Goal: Task Accomplishment & Management: Complete application form

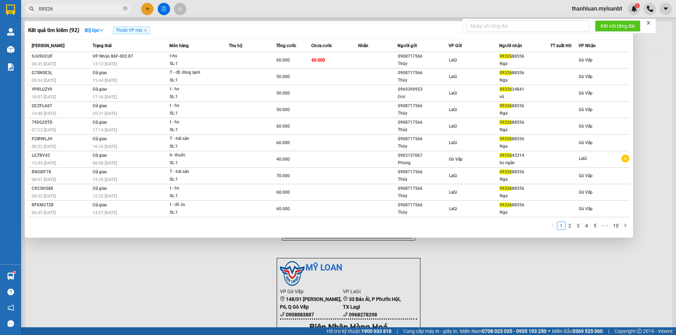
click at [87, 7] on input "09326" at bounding box center [80, 9] width 83 height 8
click at [150, 9] on div at bounding box center [338, 167] width 676 height 335
click at [76, 11] on input "09326" at bounding box center [80, 9] width 83 height 8
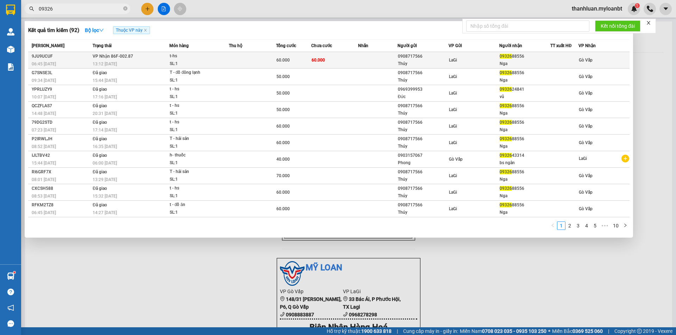
click at [177, 64] on div "SL: 1" at bounding box center [196, 64] width 53 height 8
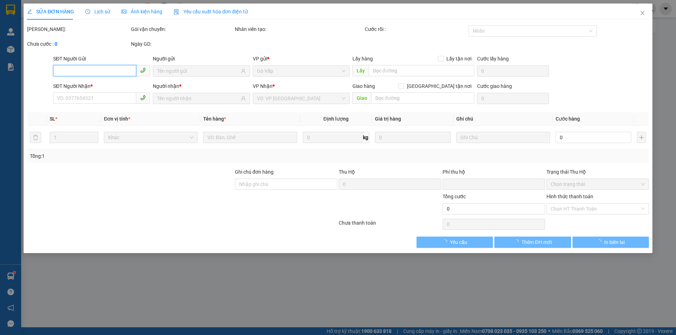
type input "0908717566"
type input "Thúy"
type input "0932688556"
type input "Nga"
type input "0"
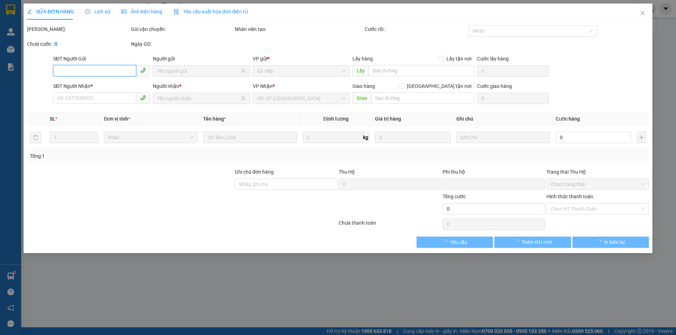
type input "60.000"
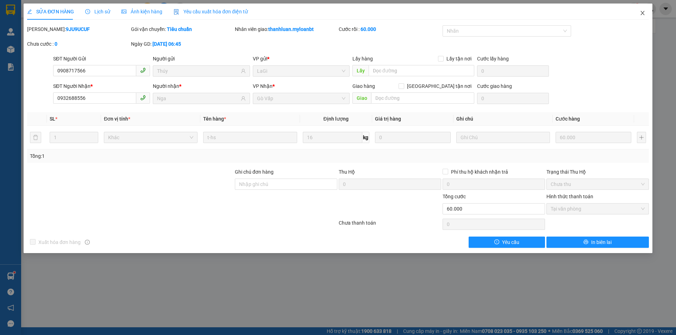
click at [641, 15] on icon "close" at bounding box center [642, 13] width 6 height 6
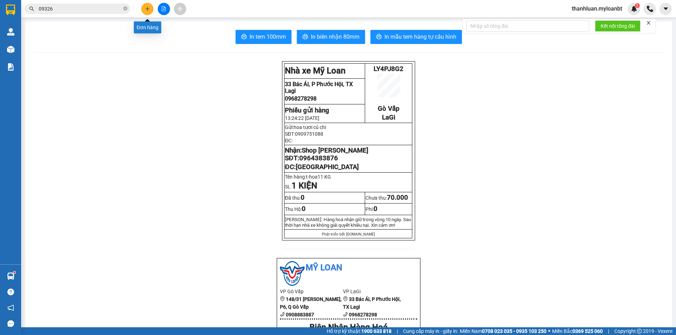
click at [142, 10] on button at bounding box center [147, 9] width 12 height 12
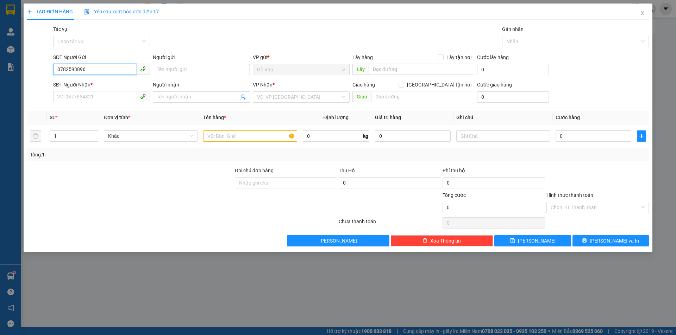
type input "0782593896"
click at [192, 67] on input "Người gửi" at bounding box center [201, 69] width 97 height 11
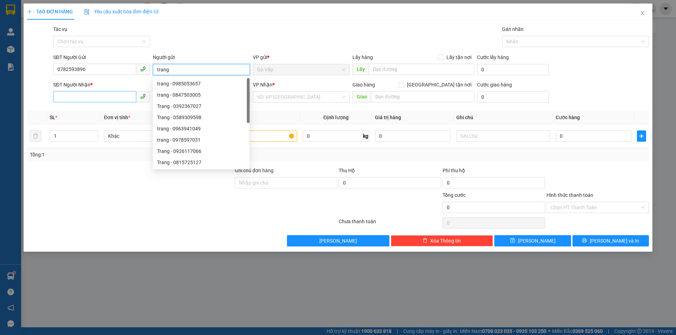
type input "trang"
click at [86, 100] on input "SĐT Người Nhận *" at bounding box center [94, 96] width 83 height 11
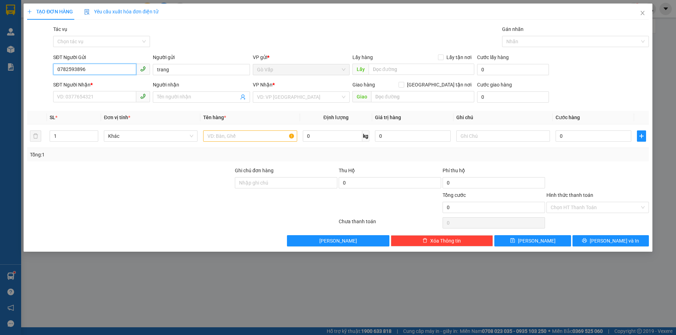
click at [98, 66] on input "0782593896" at bounding box center [94, 69] width 83 height 11
click at [97, 92] on input "SĐT Người Nhận *" at bounding box center [94, 96] width 83 height 11
click at [97, 99] on input "SĐT Người Nhận *" at bounding box center [94, 96] width 83 height 11
paste input "0782593896"
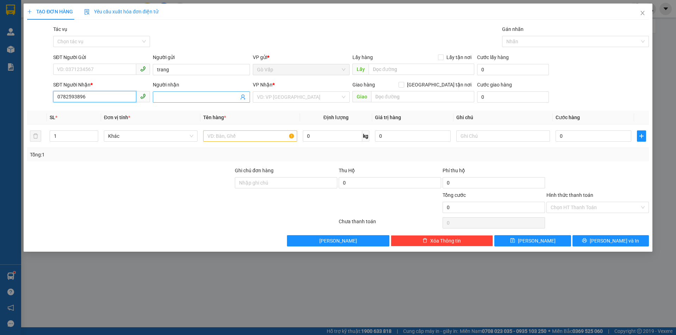
type input "0782593896"
click at [179, 96] on input "Người nhận" at bounding box center [197, 97] width 81 height 8
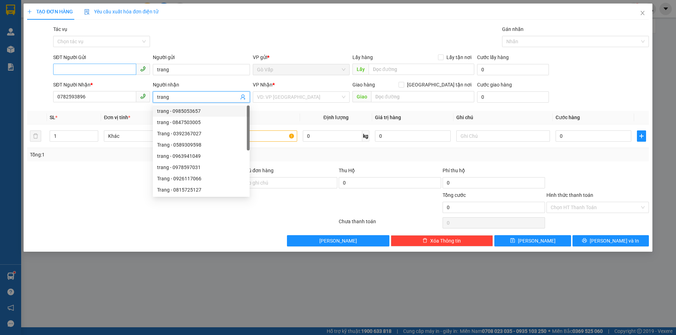
type input "trang"
click at [99, 74] on input "SĐT Người Gửi" at bounding box center [94, 69] width 83 height 11
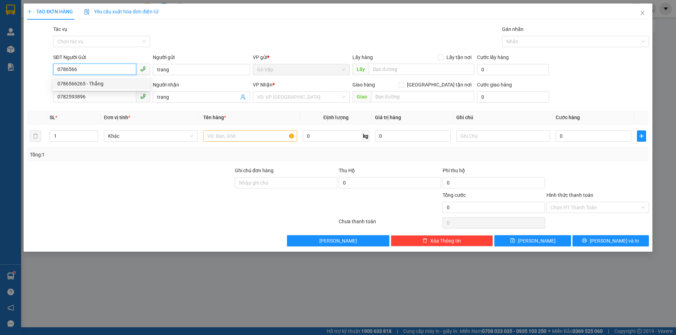
click at [113, 80] on div "0786566265 - Thắng" at bounding box center [101, 84] width 88 height 8
type input "0786566265"
type input "Thắng"
type input "0786566265"
click at [276, 101] on input "search" at bounding box center [298, 97] width 83 height 11
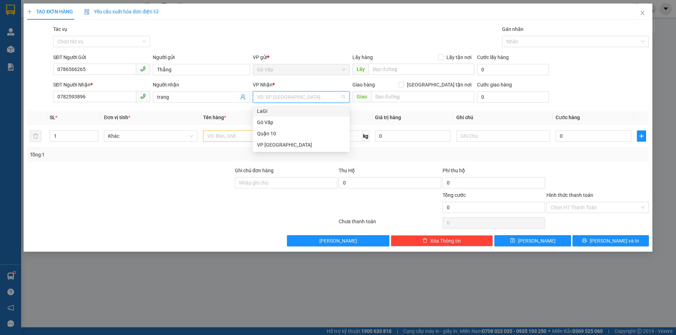
click at [277, 114] on div "LaGi" at bounding box center [301, 111] width 88 height 8
click at [226, 140] on input "text" at bounding box center [250, 136] width 94 height 11
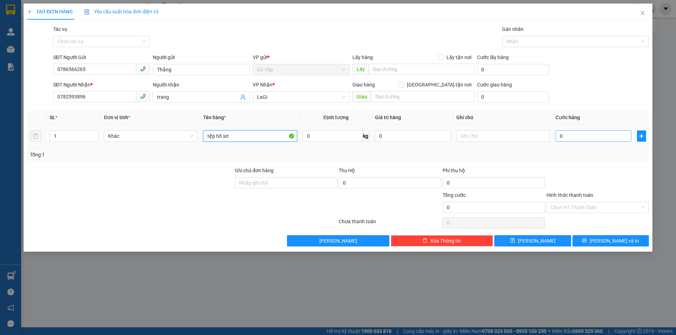
type input "tệp hồ sơ"
click at [590, 140] on input "0" at bounding box center [593, 136] width 76 height 11
type input "4"
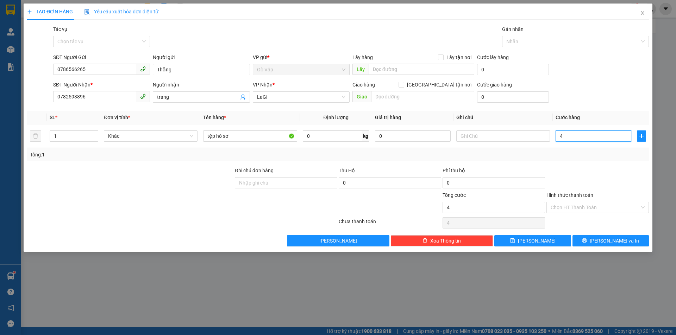
type input "40"
type input "40.000"
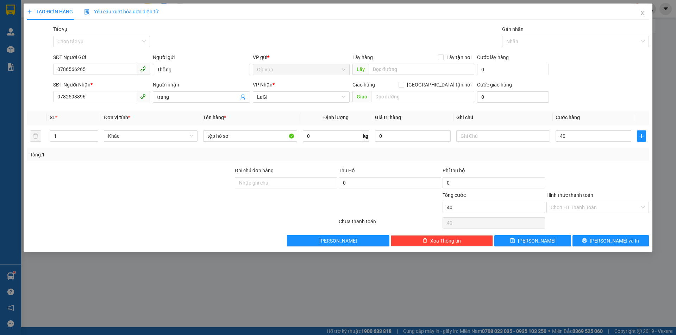
type input "40.000"
click at [566, 172] on div at bounding box center [597, 179] width 104 height 25
click at [611, 240] on span "[PERSON_NAME] và In" at bounding box center [613, 241] width 49 height 8
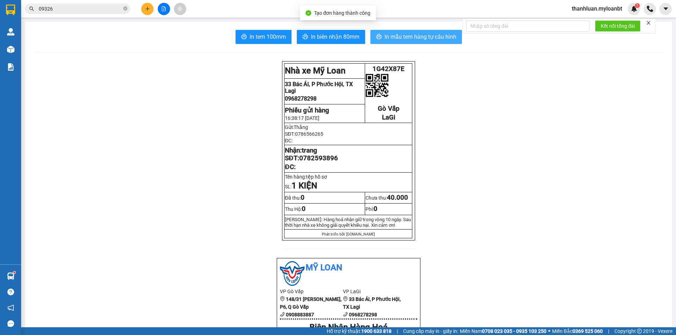
click at [404, 36] on span "In mẫu tem hàng tự cấu hình" at bounding box center [420, 36] width 72 height 9
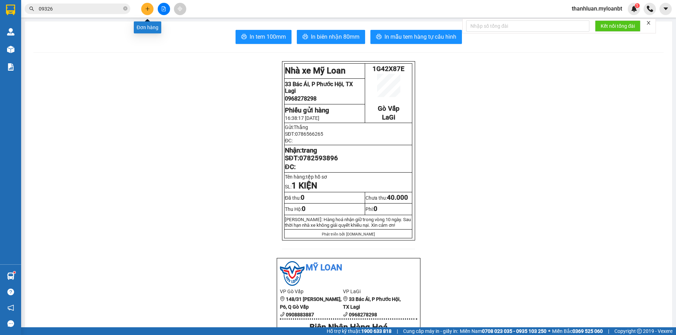
click at [147, 12] on button at bounding box center [147, 9] width 12 height 12
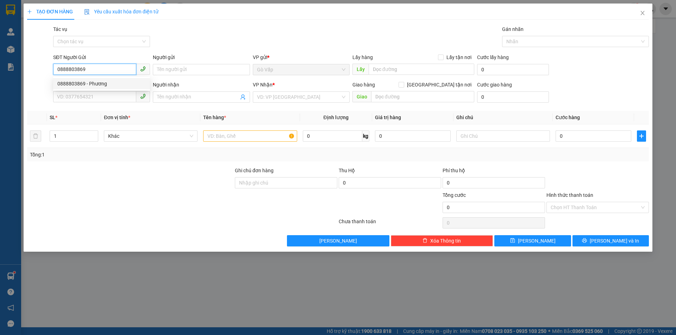
type input "0888803869"
click at [128, 77] on div "0888803869 0888803869 - [PERSON_NAME]" at bounding box center [101, 84] width 97 height 14
click at [115, 65] on input "0888803869" at bounding box center [94, 69] width 83 height 11
click at [123, 85] on div "0888803869 - Phương" at bounding box center [101, 84] width 88 height 8
type input "Phương"
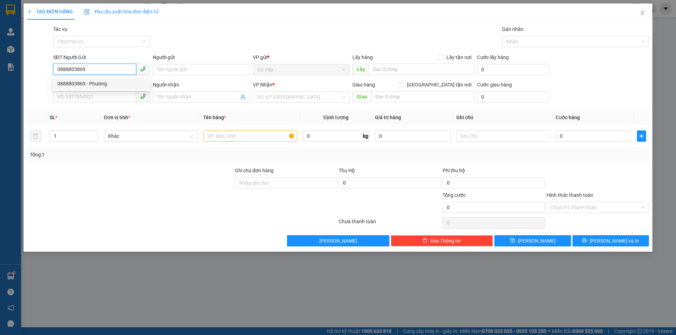
type input "0366514858"
type input "Hiếu"
click at [225, 133] on input "text" at bounding box center [250, 136] width 94 height 11
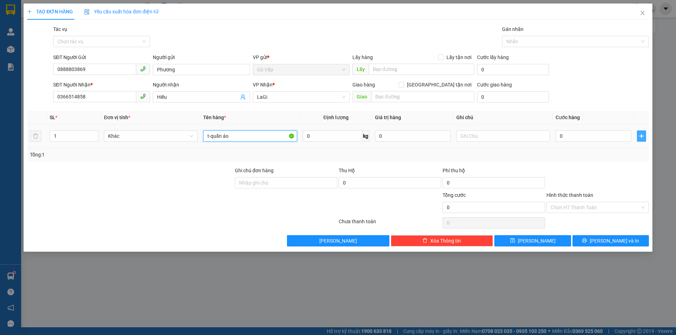
type input "t-quần áo"
click at [643, 135] on icon "plus" at bounding box center [641, 136] width 6 height 6
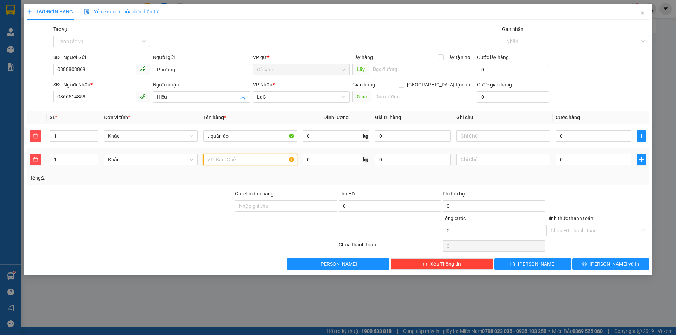
click at [226, 158] on input "text" at bounding box center [250, 159] width 94 height 11
type input "t-laptop"
click at [581, 138] on input "0" at bounding box center [593, 136] width 76 height 11
type input "4"
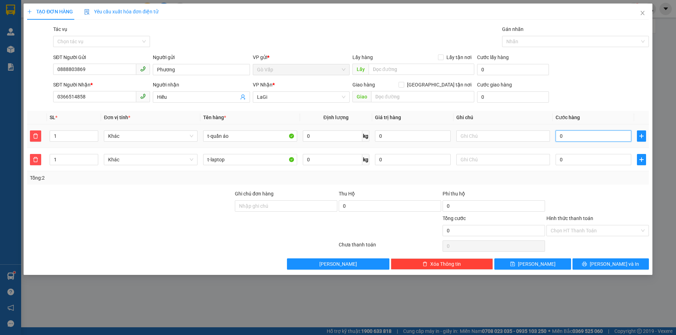
type input "4"
type input "40"
type input "40.000"
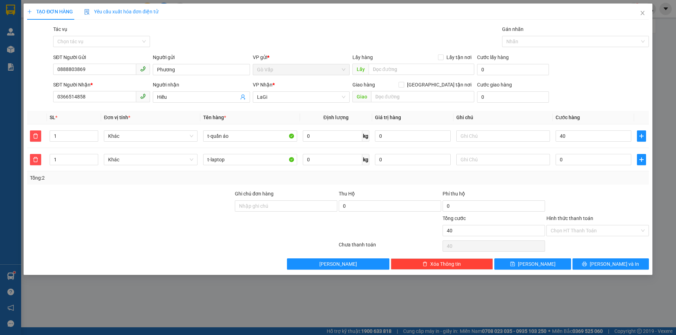
type input "40.000"
click at [563, 172] on div "Tổng: 2" at bounding box center [337, 177] width 621 height 13
click at [575, 160] on input "0" at bounding box center [593, 159] width 76 height 11
type input "50"
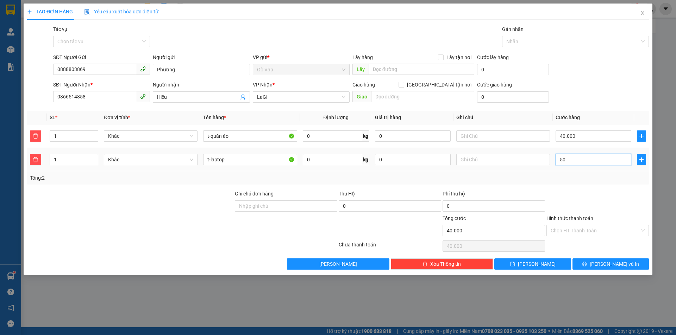
type input "40.050"
type input "50"
type input "90.000"
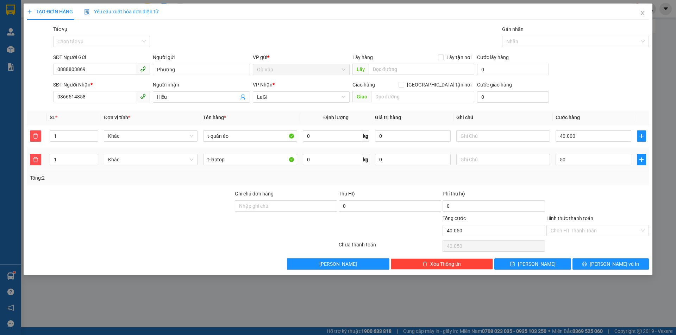
type input "50.000"
drag, startPoint x: 568, startPoint y: 200, endPoint x: 625, endPoint y: 237, distance: 68.1
click at [568, 200] on div at bounding box center [597, 202] width 104 height 25
click at [600, 245] on div "Chọn HT Thanh Toán" at bounding box center [597, 246] width 104 height 14
click at [608, 265] on span "[PERSON_NAME] và In" at bounding box center [613, 264] width 49 height 8
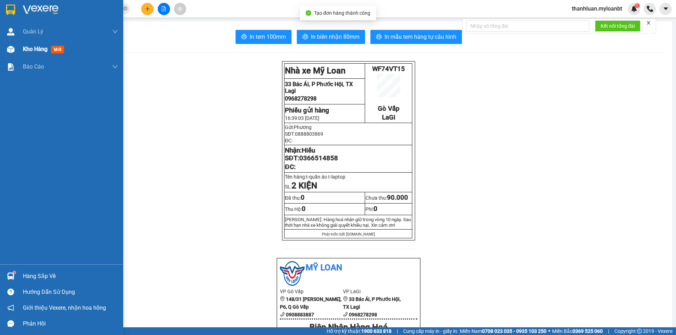
click at [12, 53] on div at bounding box center [11, 49] width 12 height 12
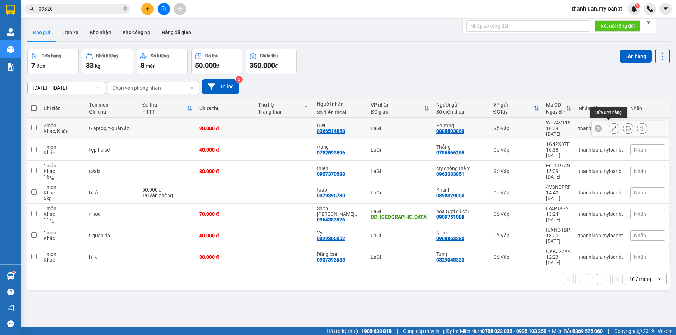
click at [609, 127] on button at bounding box center [614, 128] width 10 height 12
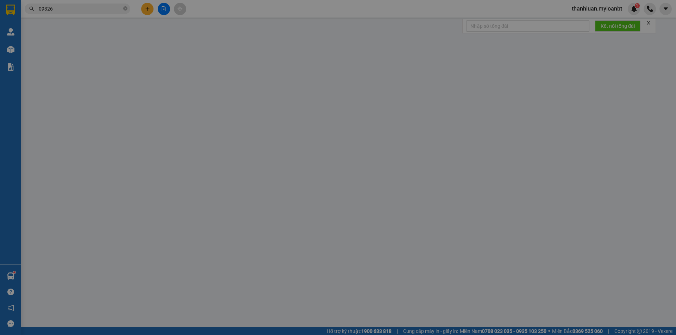
type input "0888803869"
type input "0366514858"
type input "0"
type input "90.000"
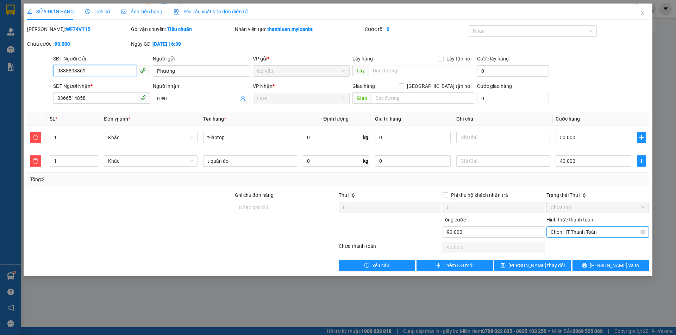
click at [585, 230] on span "Chọn HT Thanh Toán" at bounding box center [597, 232] width 94 height 11
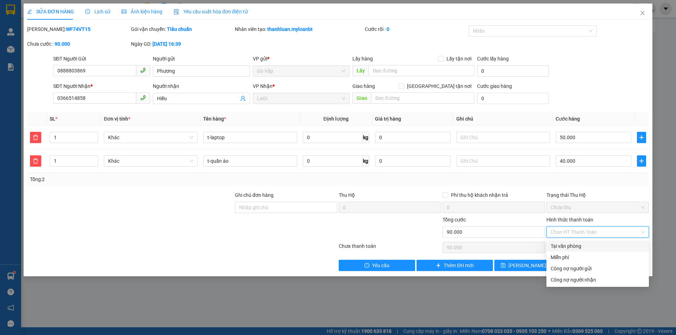
click at [587, 239] on div "Total Paid Fee 0 Total UnPaid Fee 90.000 Cash Collection Total Fee Mã ĐH: WF74V…" at bounding box center [337, 148] width 621 height 246
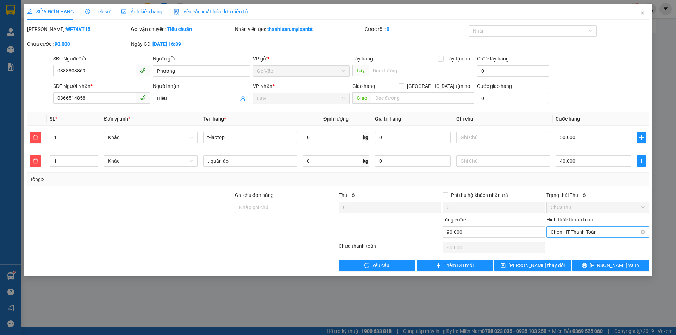
click at [580, 236] on span "Chọn HT Thanh Toán" at bounding box center [597, 232] width 94 height 11
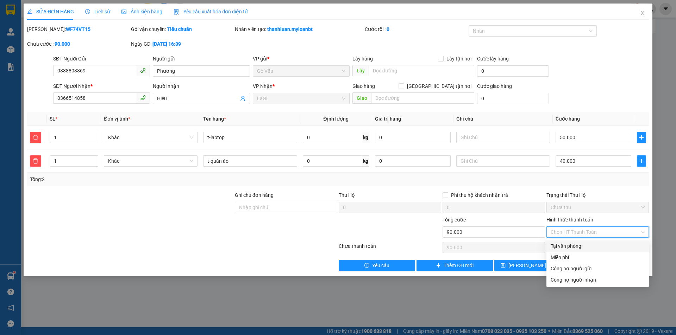
click at [583, 241] on div "Tại văn phòng" at bounding box center [597, 246] width 102 height 11
type input "0"
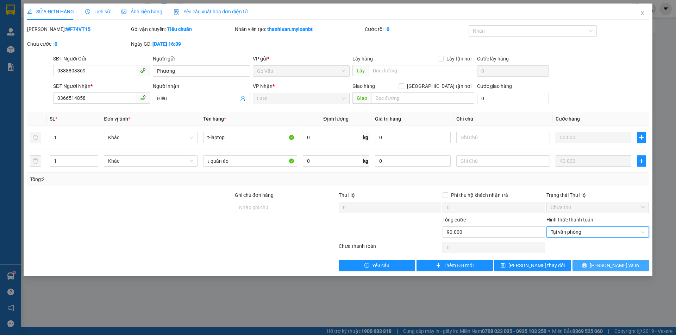
click at [613, 261] on button "[PERSON_NAME] và In" at bounding box center [610, 265] width 76 height 11
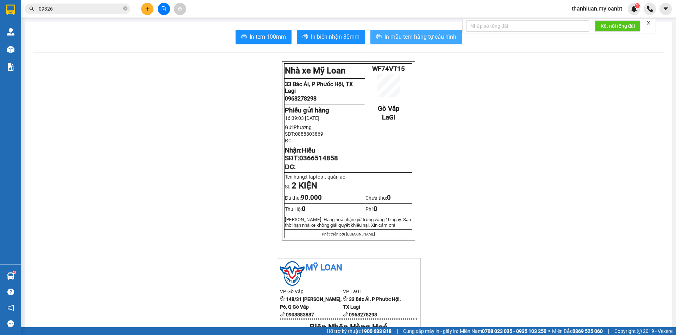
click at [421, 38] on span "In mẫu tem hàng tự cấu hình" at bounding box center [420, 36] width 72 height 9
click at [304, 137] on span "0888803869" at bounding box center [309, 134] width 28 height 6
drag, startPoint x: 304, startPoint y: 139, endPoint x: 324, endPoint y: 122, distance: 26.7
click at [319, 121] on span "16:39:03 [DATE]" at bounding box center [302, 118] width 34 height 6
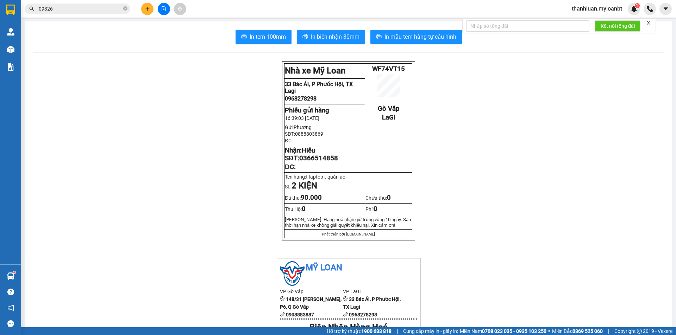
click at [319, 137] on span "0888803869" at bounding box center [309, 134] width 28 height 6
click at [318, 137] on span "0888803869" at bounding box center [309, 134] width 28 height 6
click at [78, 13] on span "09326" at bounding box center [78, 9] width 106 height 11
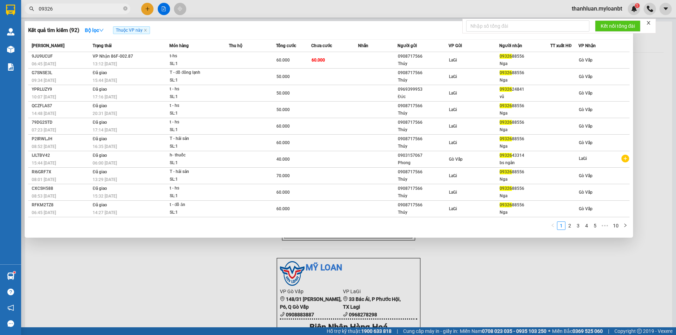
click at [76, 12] on input "09326" at bounding box center [80, 9] width 83 height 8
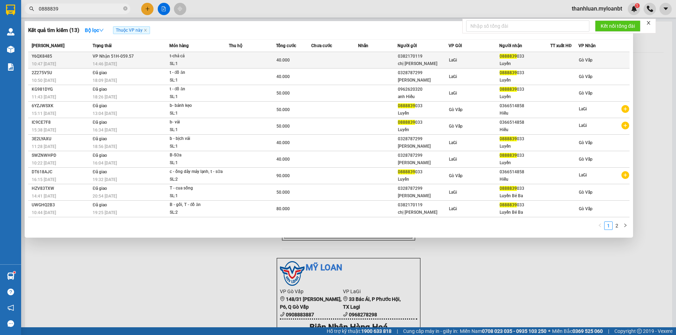
type input "0888839"
click at [295, 57] on div "40.000" at bounding box center [293, 60] width 34 height 8
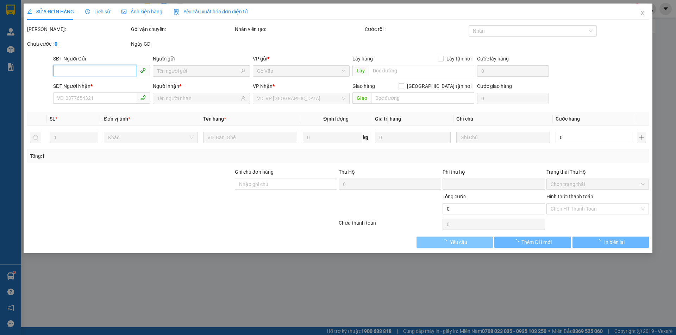
type input "0382170119"
type input "chị [PERSON_NAME]"
type input "0888839033"
type input "Luyến"
type input "0"
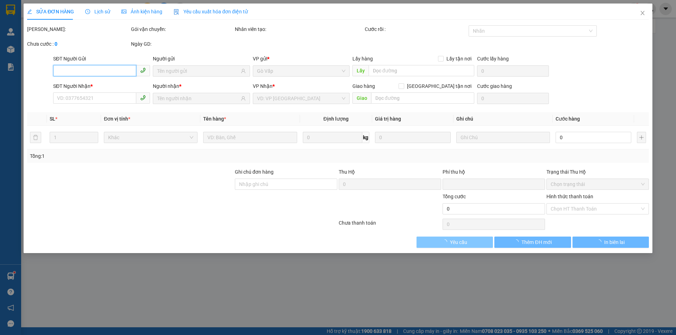
type input "40.000"
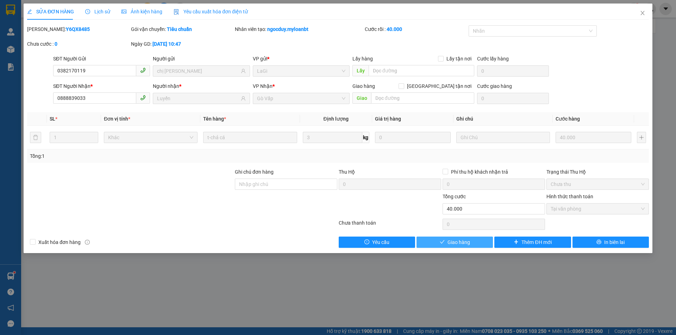
click at [463, 242] on span "Giao hàng" at bounding box center [458, 243] width 23 height 8
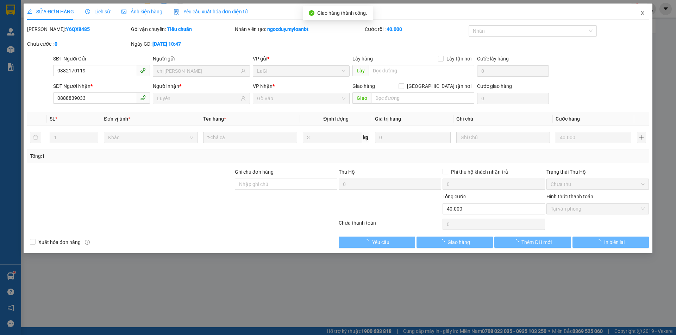
click at [635, 12] on span "Close" at bounding box center [642, 14] width 20 height 20
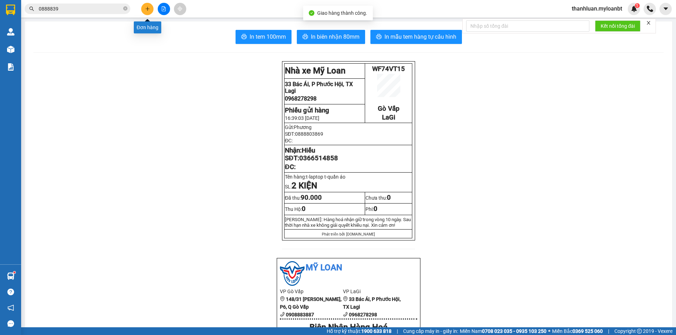
click at [150, 12] on button at bounding box center [147, 9] width 12 height 12
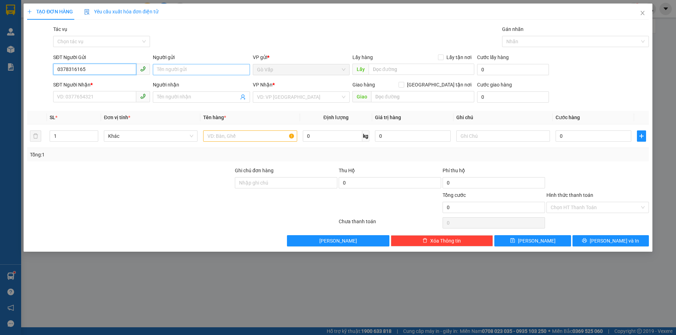
type input "0378316165"
click at [217, 69] on input "Người gửi" at bounding box center [201, 69] width 97 height 11
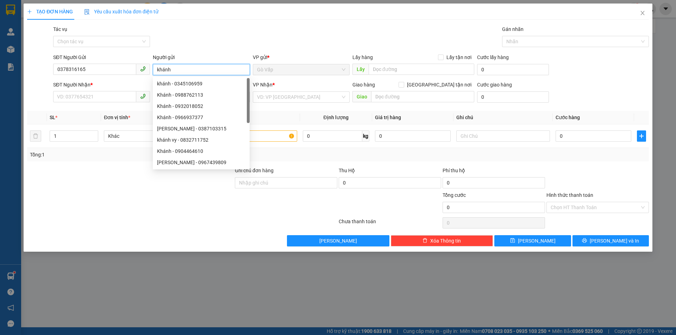
type input "khánh"
click at [91, 89] on div "SĐT Người Nhận *" at bounding box center [101, 86] width 97 height 11
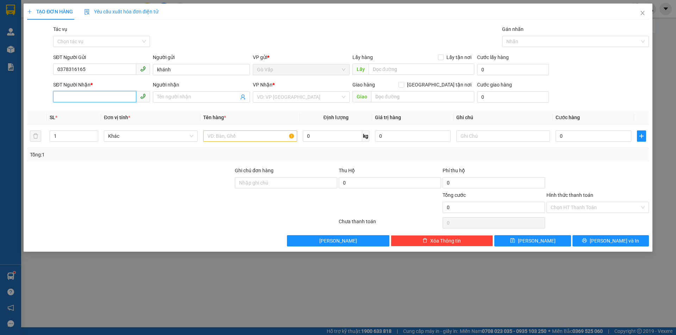
click at [91, 93] on input "SĐT Người Nhận *" at bounding box center [94, 96] width 83 height 11
click at [68, 69] on input "0378316165" at bounding box center [94, 69] width 83 height 11
type input "0378316165"
click at [90, 94] on input "SĐT Người Nhận *" at bounding box center [94, 96] width 83 height 11
type input "0934001564"
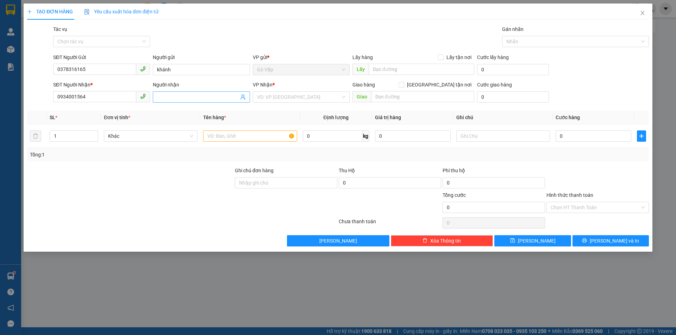
click at [178, 95] on input "Người nhận" at bounding box center [197, 97] width 81 height 8
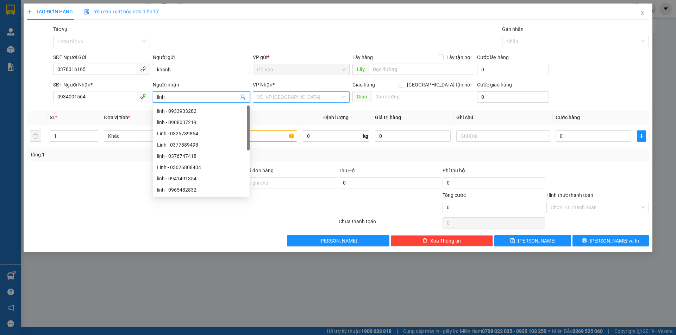
type input "linh"
click at [289, 93] on input "search" at bounding box center [298, 97] width 83 height 11
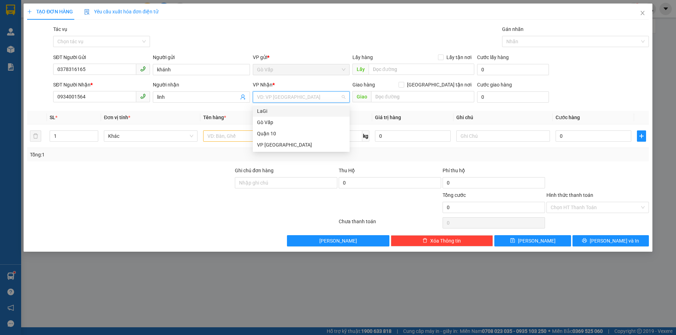
click at [287, 114] on div "LaGi" at bounding box center [301, 111] width 88 height 8
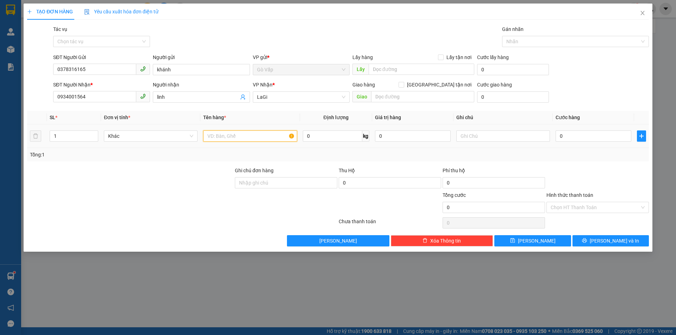
click at [209, 133] on input "text" at bounding box center [250, 136] width 94 height 11
type input "T"
type input "b-bánh trung thu"
click at [577, 140] on input "0" at bounding box center [593, 136] width 76 height 11
type input "40"
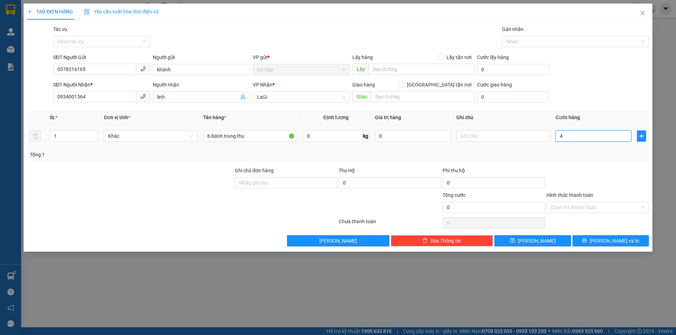
type input "40"
type input "40.000"
click at [586, 153] on div "Tổng: 1" at bounding box center [338, 155] width 616 height 8
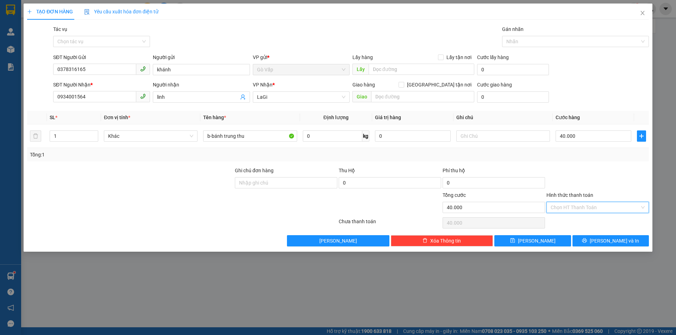
click at [601, 205] on input "Hình thức thanh toán" at bounding box center [594, 207] width 89 height 11
click at [606, 178] on div at bounding box center [597, 179] width 104 height 25
click at [609, 203] on input "Hình thức thanh toán" at bounding box center [594, 207] width 89 height 11
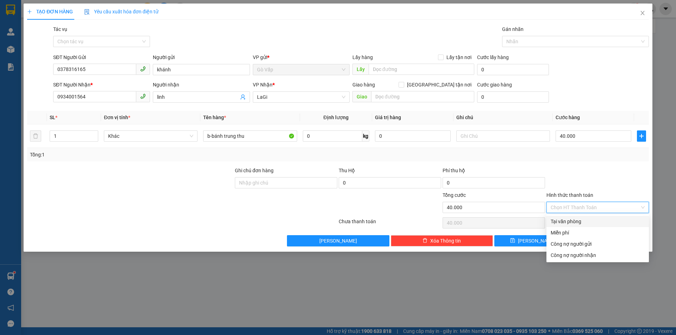
click at [612, 219] on div "Tại văn phòng" at bounding box center [597, 222] width 94 height 8
type input "0"
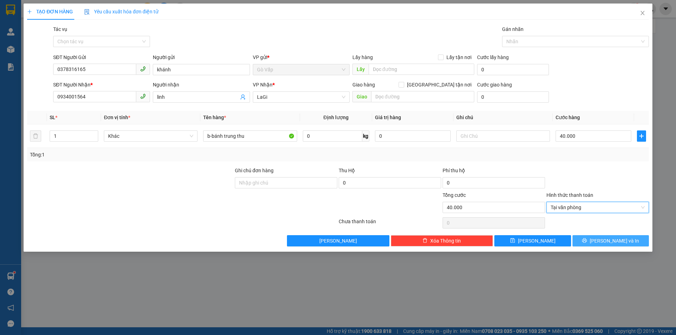
drag, startPoint x: 603, startPoint y: 236, endPoint x: 602, endPoint y: 242, distance: 6.2
click at [603, 236] on button "[PERSON_NAME] và In" at bounding box center [610, 240] width 76 height 11
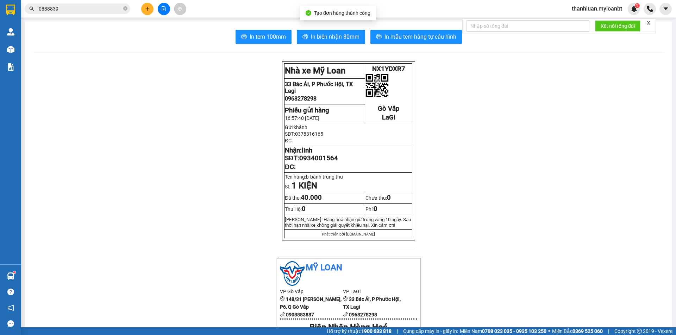
drag, startPoint x: 406, startPoint y: 31, endPoint x: 415, endPoint y: 31, distance: 8.1
click at [407, 31] on button "In mẫu tem hàng tự cấu hình" at bounding box center [415, 37] width 91 height 14
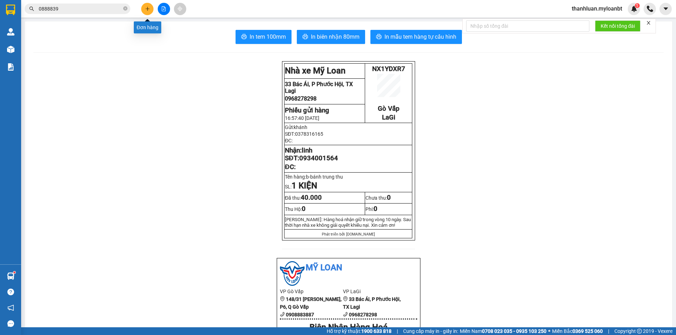
click at [150, 11] on button at bounding box center [147, 9] width 12 height 12
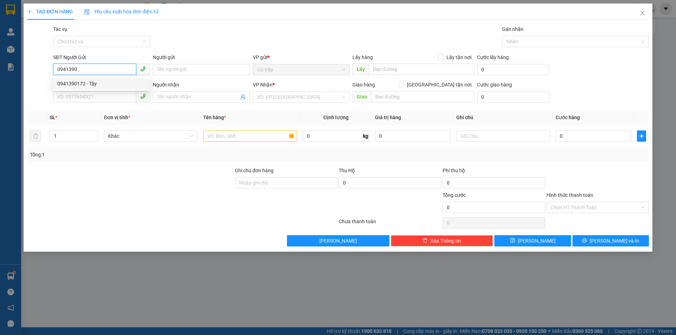
click at [75, 81] on div "0941390172 - Tây" at bounding box center [101, 84] width 88 height 8
type input "0941390172"
type input "Tây"
type input "0379341741"
type input "Miến"
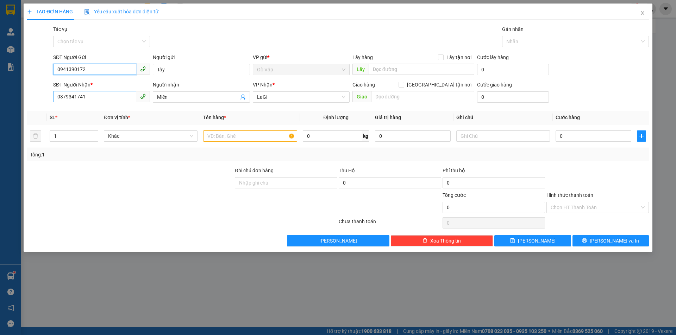
type input "0941390172"
click at [107, 96] on input "0379341741" at bounding box center [94, 96] width 83 height 11
type input "0349940647"
click at [176, 97] on input "Miến" at bounding box center [197, 97] width 81 height 8
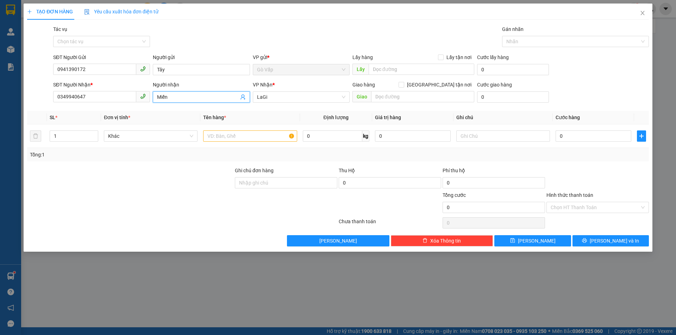
click at [176, 97] on input "Miến" at bounding box center [197, 97] width 81 height 8
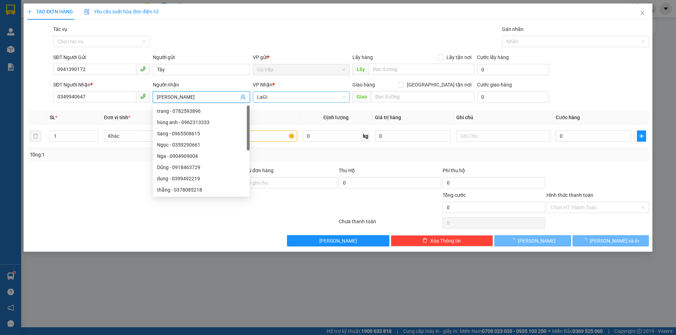
click at [295, 94] on span "LaGi" at bounding box center [301, 97] width 88 height 11
type input "[PERSON_NAME]"
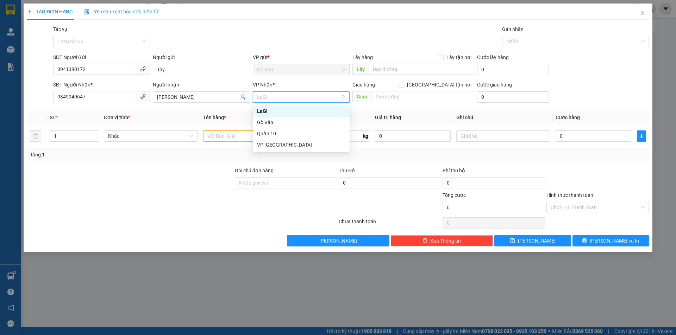
click at [295, 94] on span "LaGi" at bounding box center [301, 97] width 88 height 11
click at [291, 108] on div "LaGi" at bounding box center [301, 111] width 88 height 8
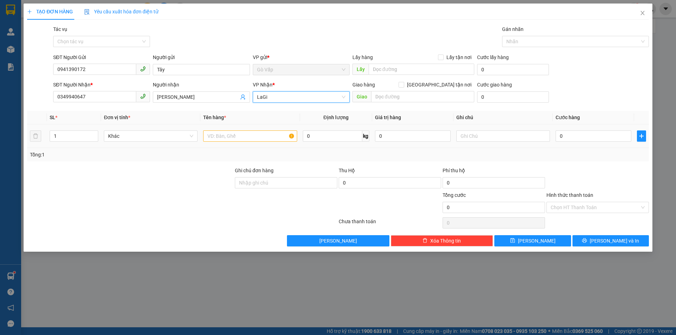
click at [232, 144] on td at bounding box center [249, 137] width 99 height 24
click at [233, 135] on input "text" at bounding box center [250, 136] width 94 height 11
type input "b-đồ"
click at [577, 143] on div "0" at bounding box center [593, 136] width 76 height 14
click at [575, 141] on input "0" at bounding box center [593, 136] width 76 height 11
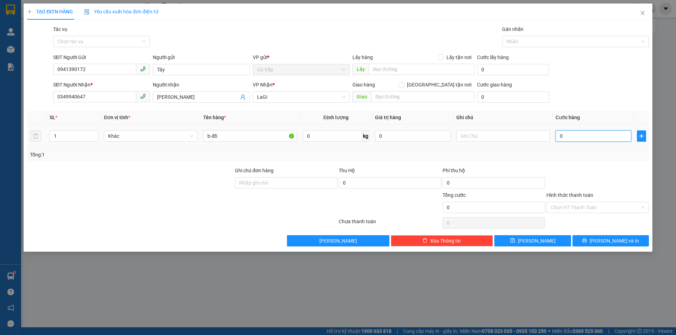
type input "4"
type input "40"
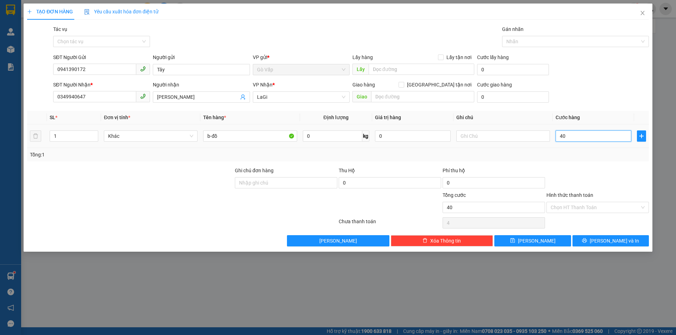
type input "40"
type input "40.000"
click at [592, 157] on div "Tổng: 1" at bounding box center [338, 155] width 616 height 8
click at [603, 211] on input "Hình thức thanh toán" at bounding box center [594, 207] width 89 height 11
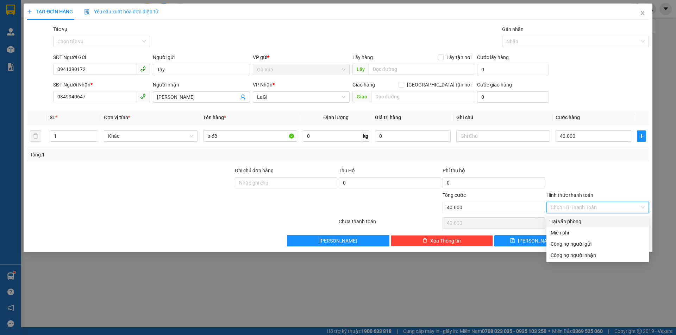
click at [576, 222] on div "Tại văn phòng" at bounding box center [597, 222] width 94 height 8
type input "0"
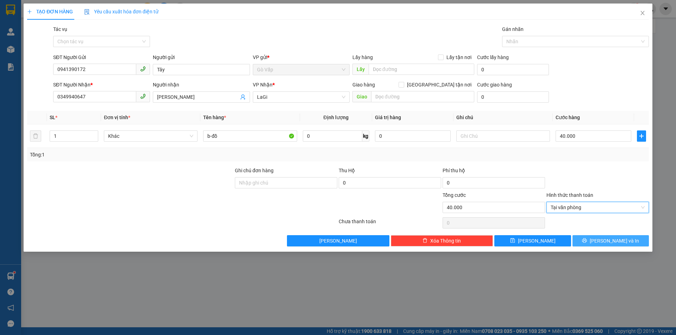
click at [603, 246] on button "[PERSON_NAME] và In" at bounding box center [610, 240] width 76 height 11
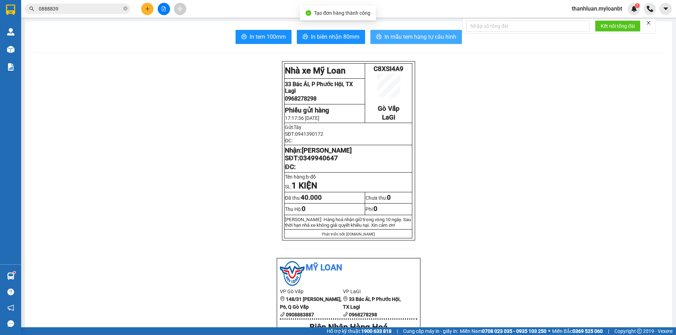
click at [377, 31] on button "In mẫu tem hàng tự cấu hình" at bounding box center [415, 37] width 91 height 14
